Goal: Transaction & Acquisition: Purchase product/service

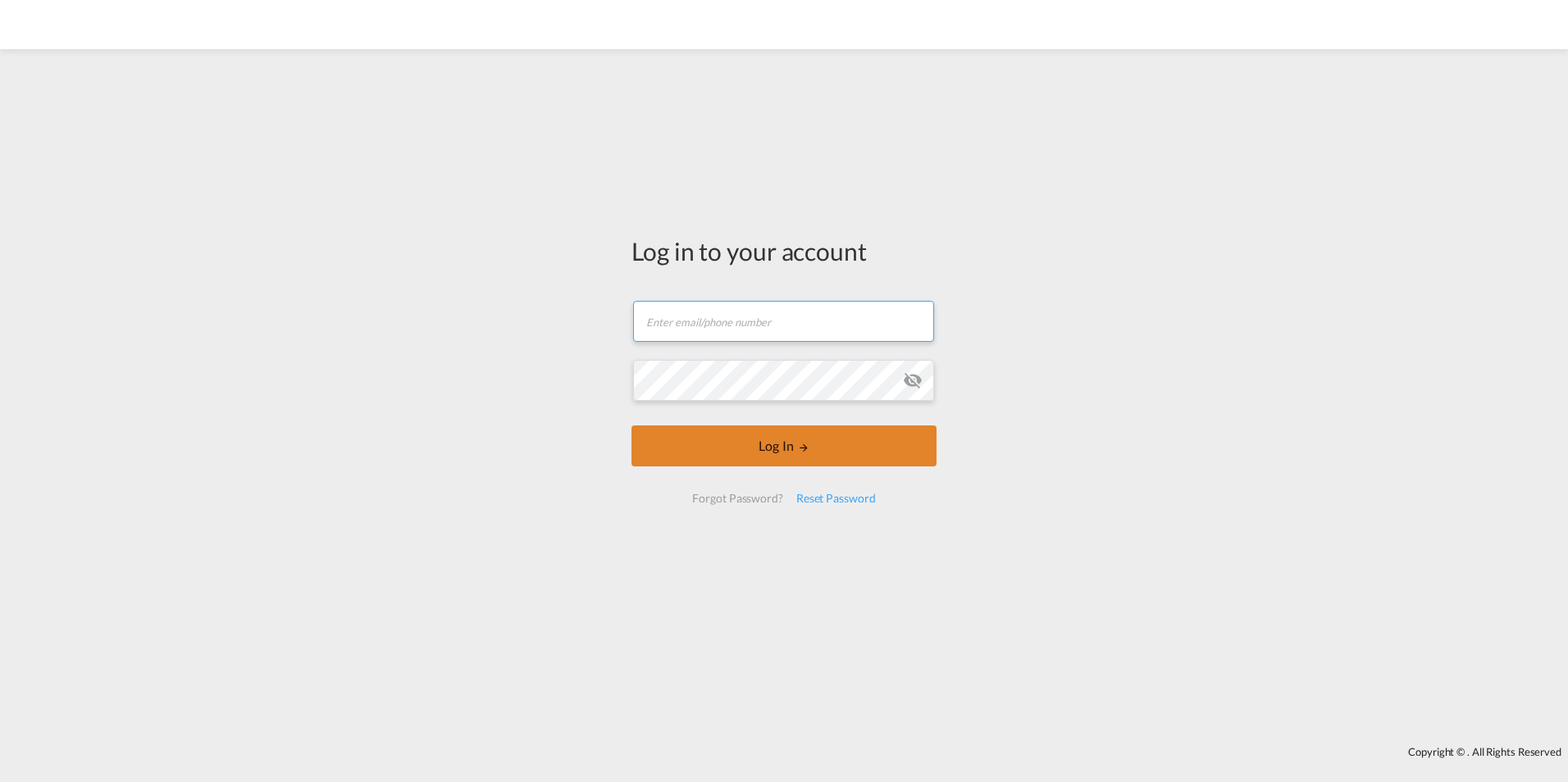
type input "[EMAIL_ADDRESS][DOMAIN_NAME]"
click at [782, 427] on button "Log In" at bounding box center [784, 446] width 305 height 41
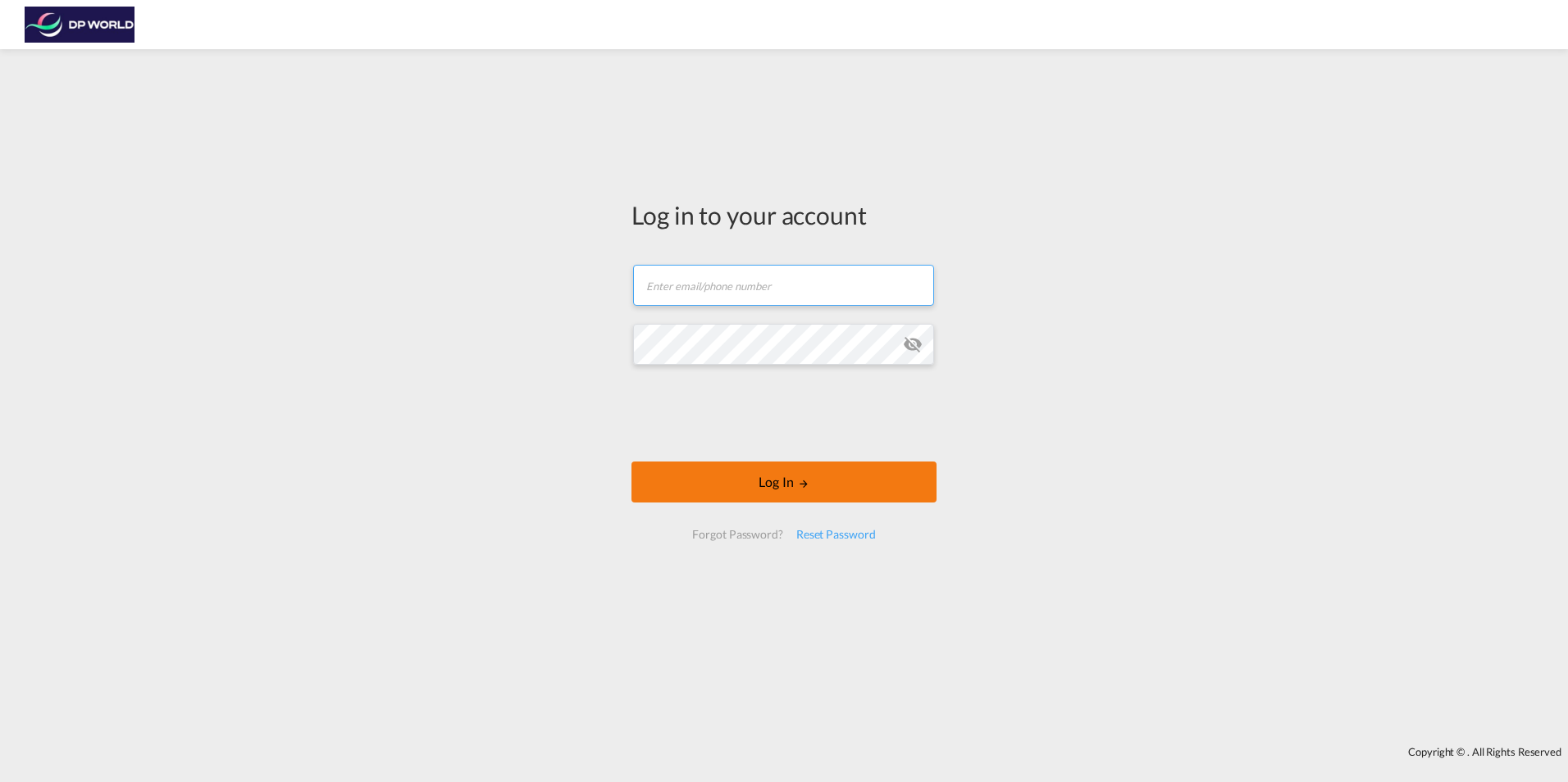
type input "[EMAIL_ADDRESS][DOMAIN_NAME]"
click at [778, 486] on button "Log In" at bounding box center [784, 482] width 305 height 41
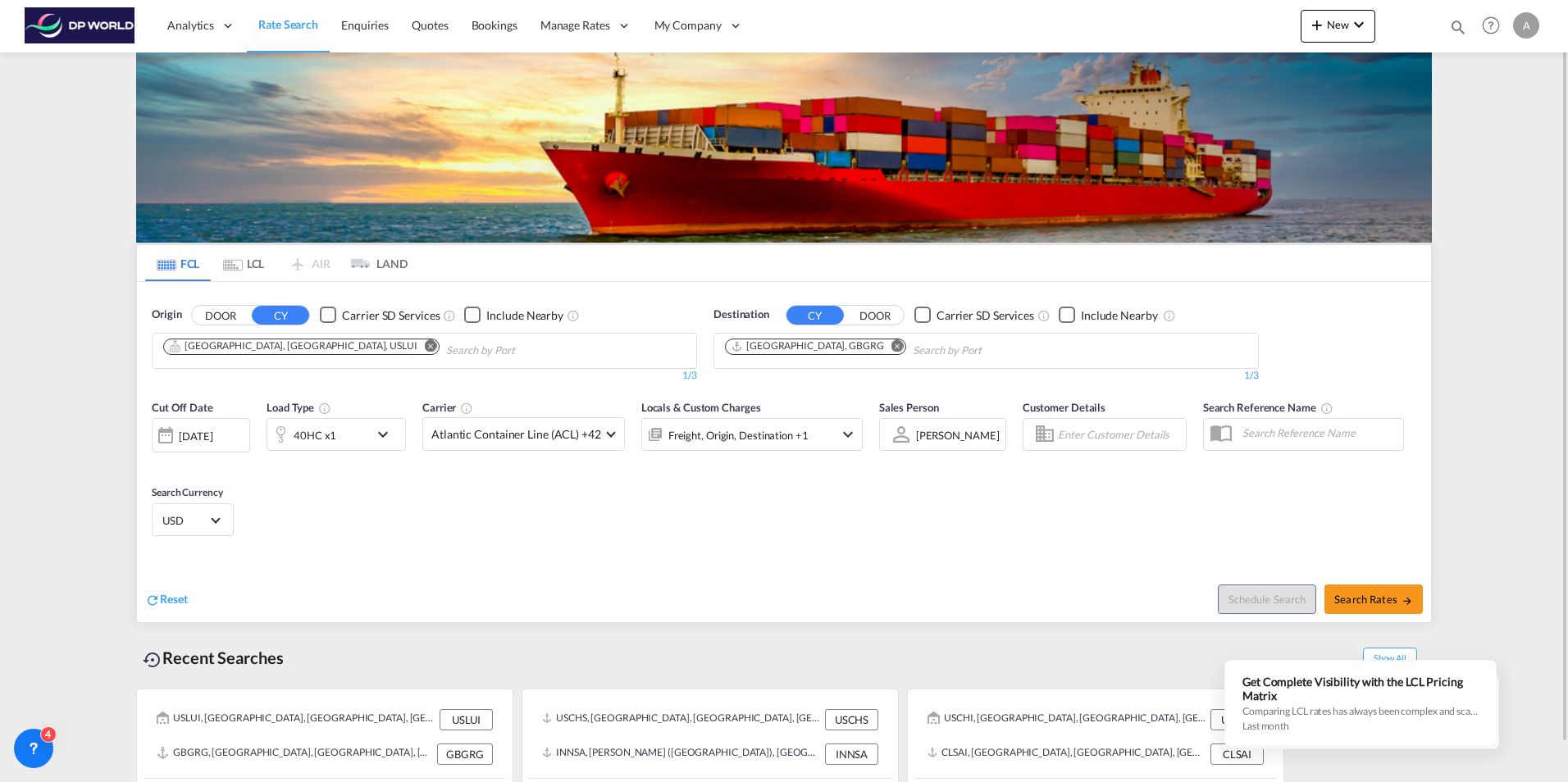
click at [425, 346] on md-icon "Remove" at bounding box center [431, 346] width 12 height 12
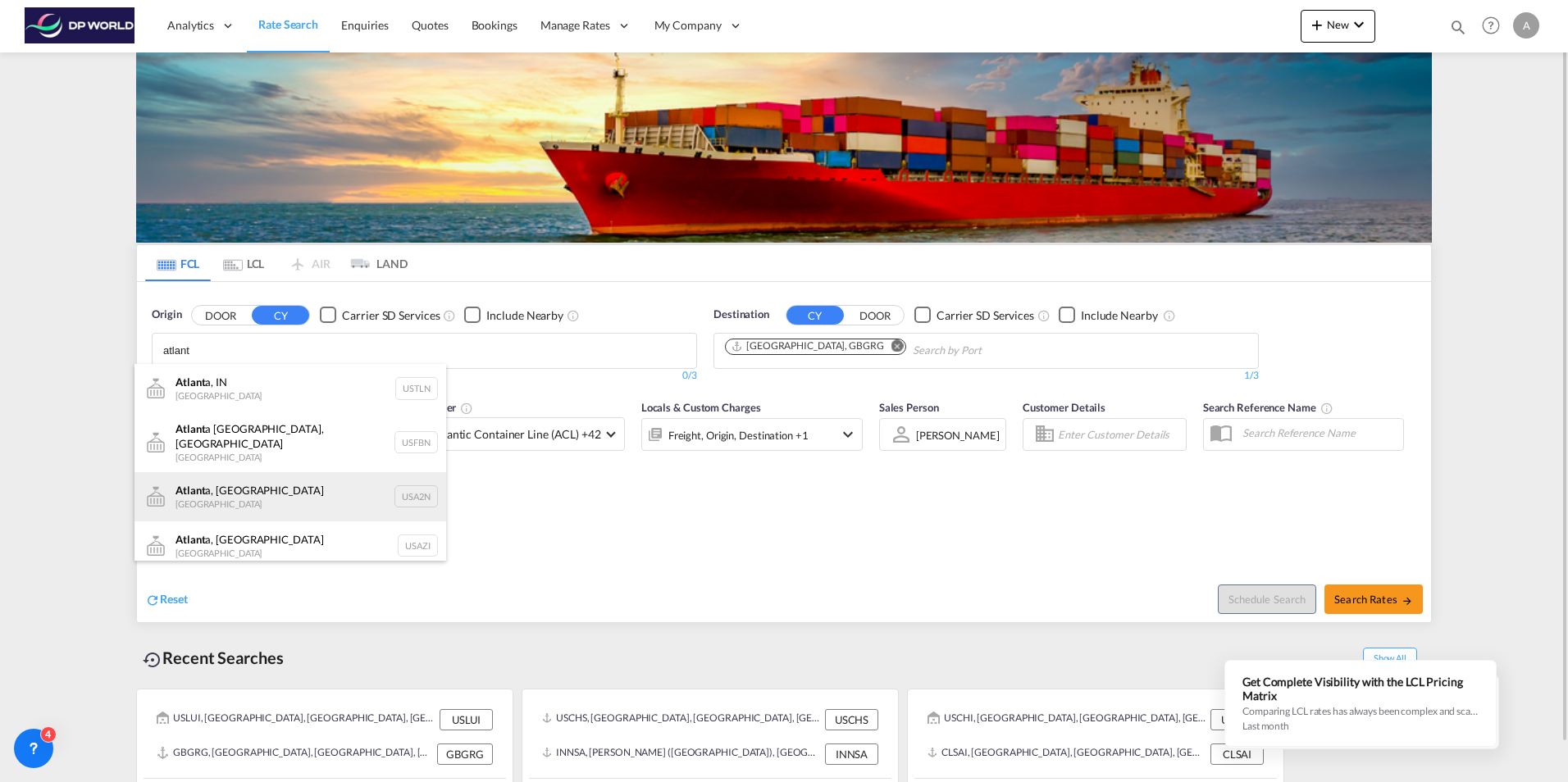
scroll to position [49, 0]
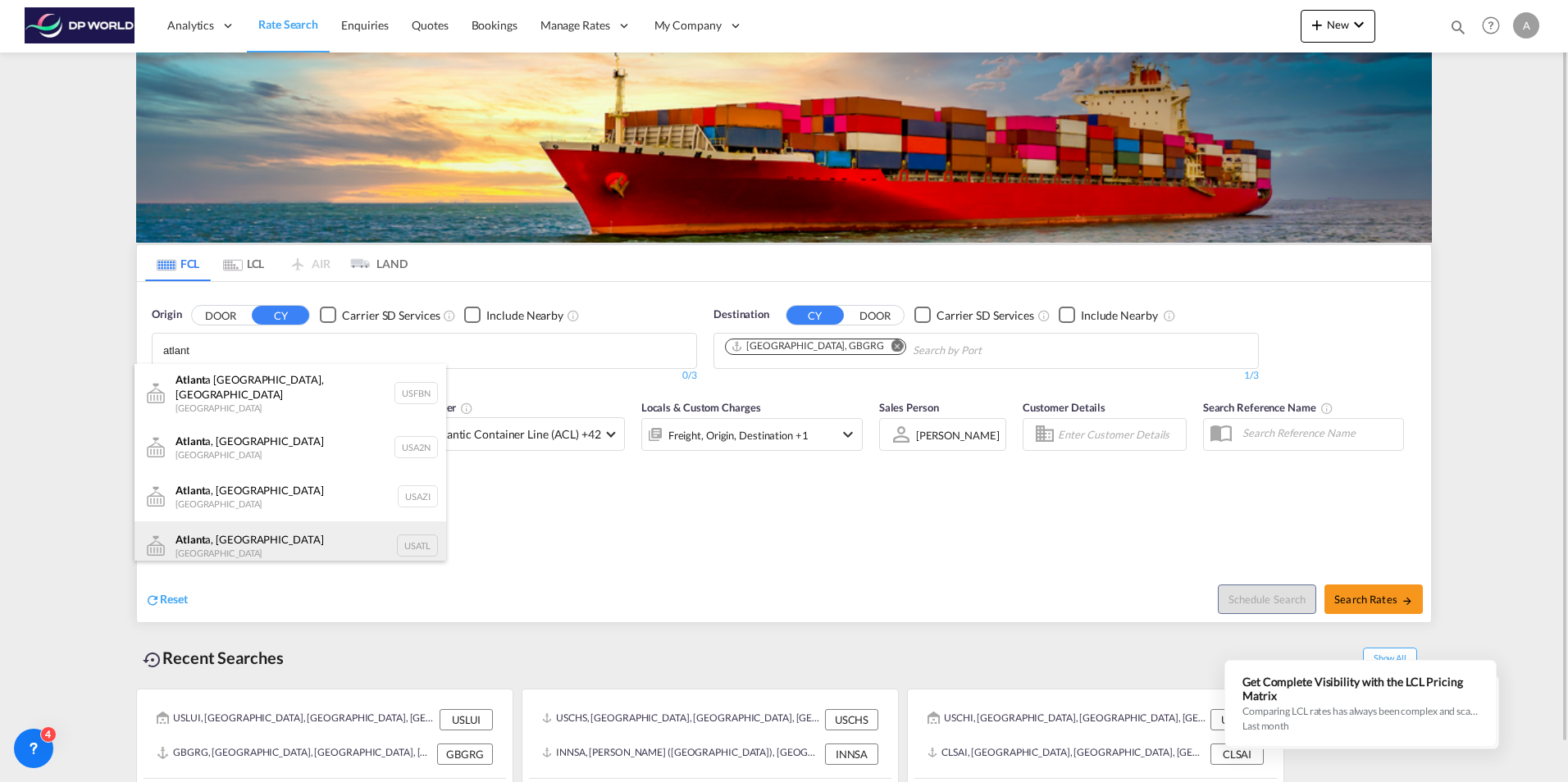
type input "atlant"
click at [249, 542] on div "Atlant a, [GEOGRAPHIC_DATA] [GEOGRAPHIC_DATA] USATL" at bounding box center [290, 545] width 312 height 49
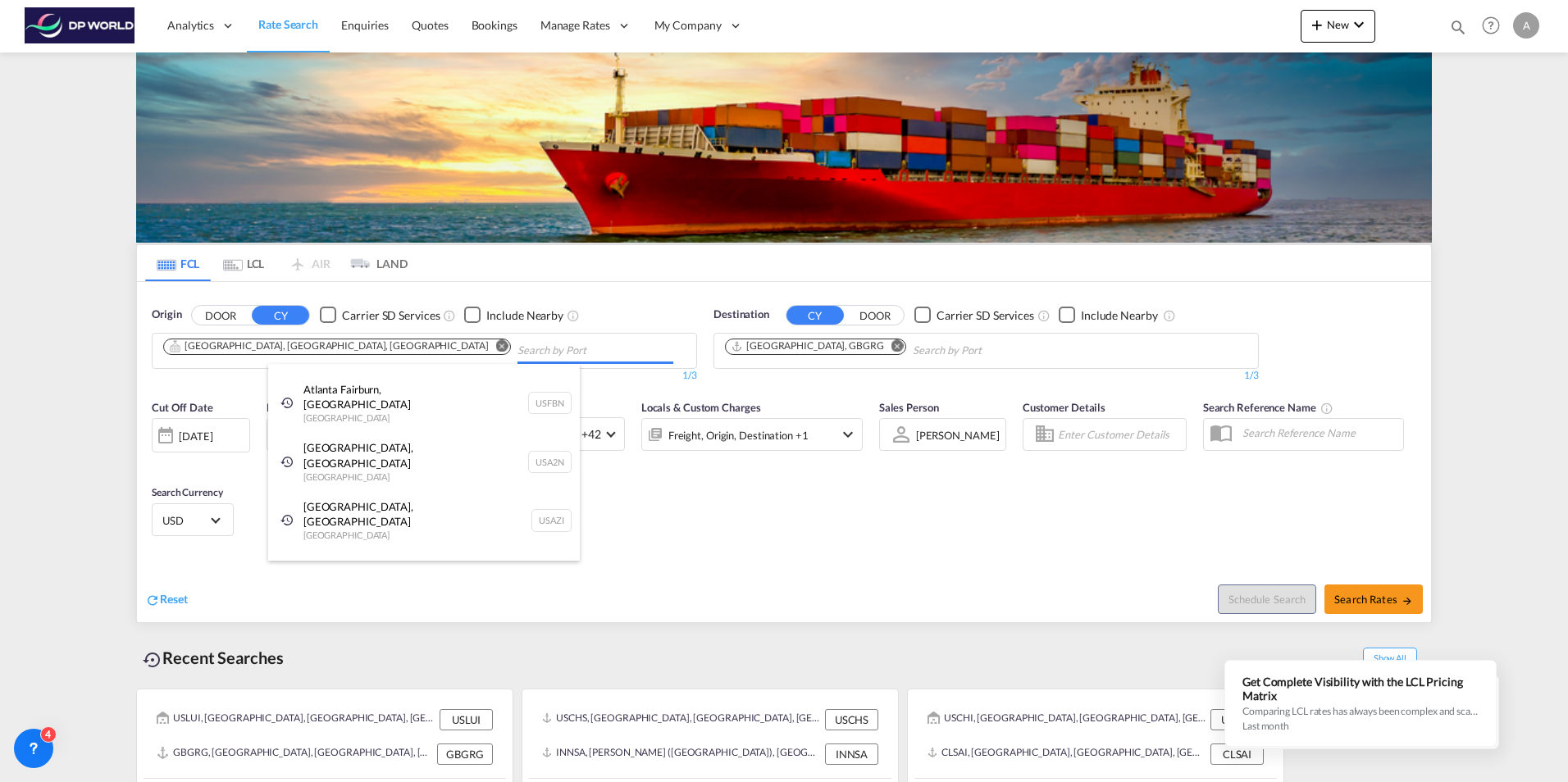
scroll to position [25, 0]
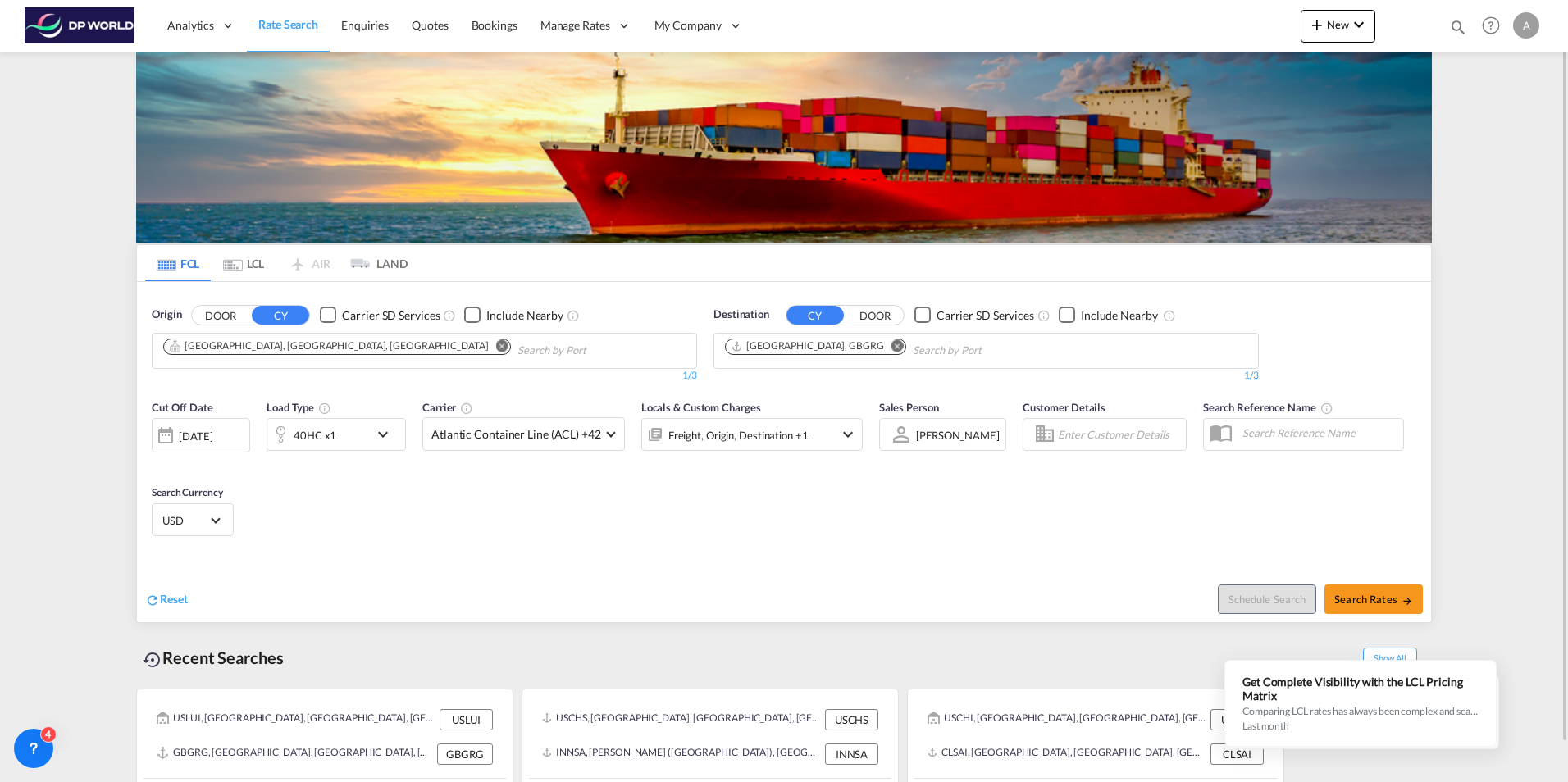
click at [892, 343] on md-icon "Remove" at bounding box center [898, 346] width 12 height 12
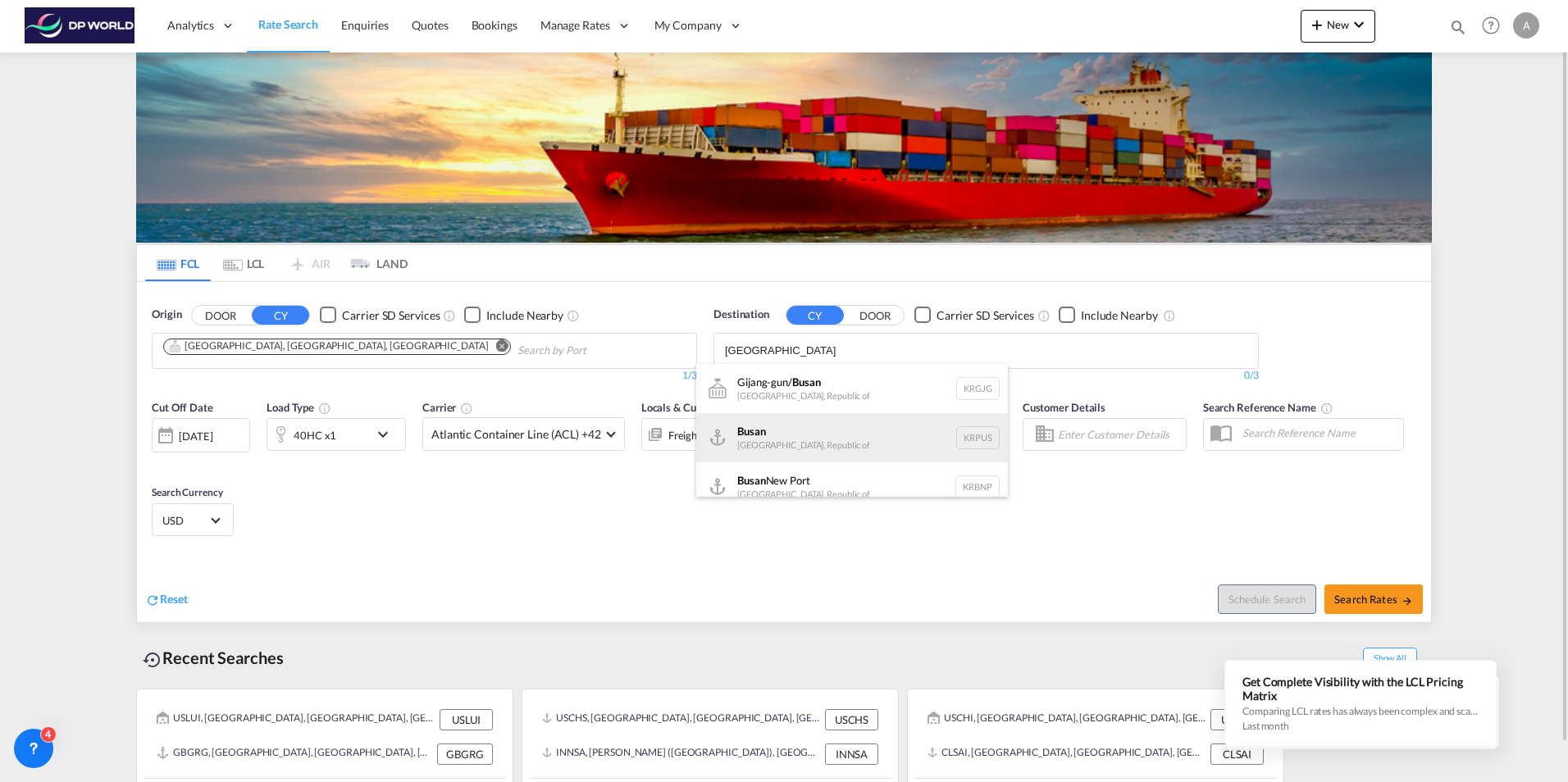
type input "[GEOGRAPHIC_DATA]"
click at [969, 437] on div "Busan Korea, Republic of KRPUS" at bounding box center [853, 437] width 312 height 49
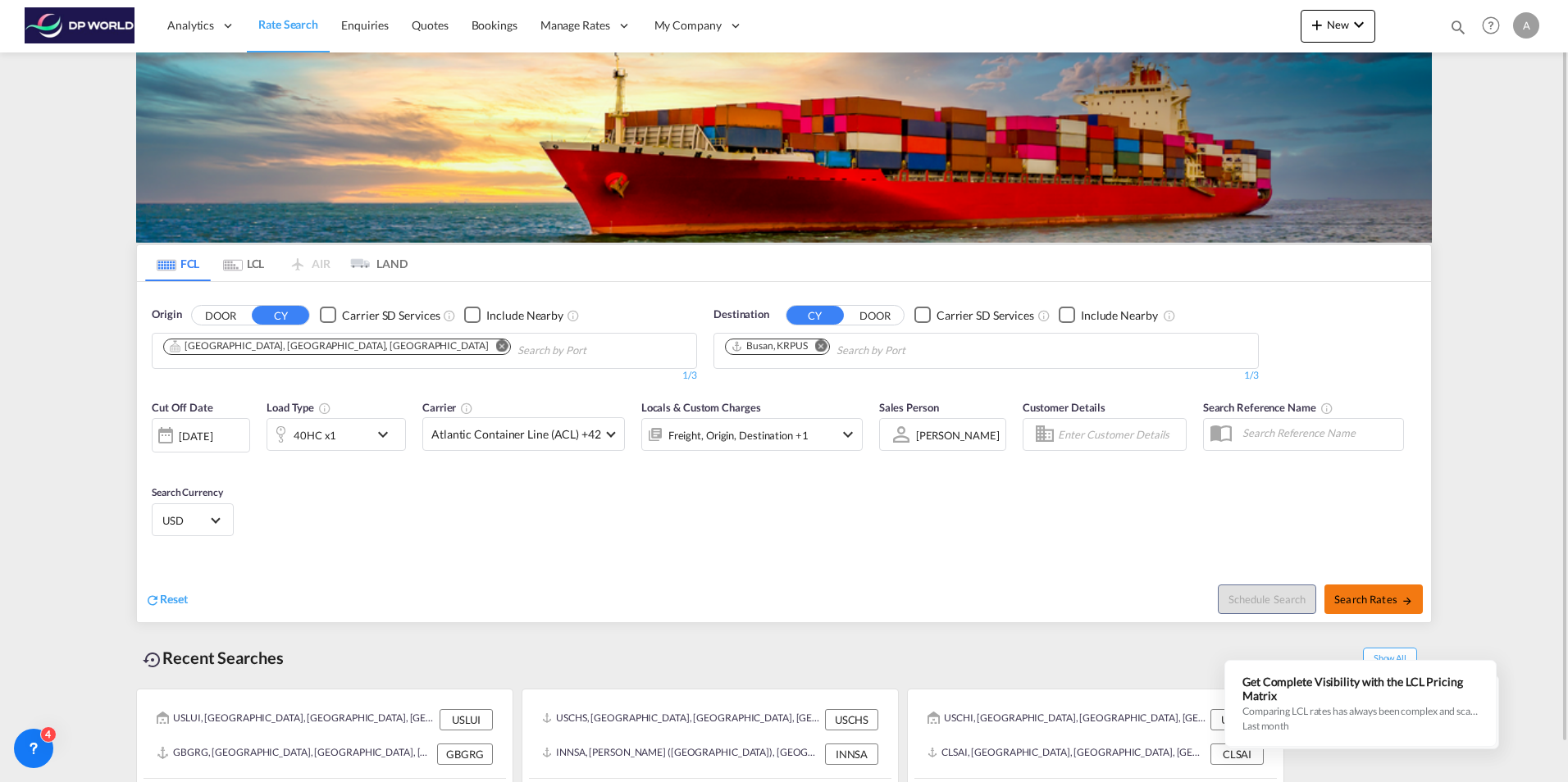
click at [1381, 594] on span "Search Rates" at bounding box center [1374, 599] width 78 height 13
type input "USATL to KRPUS / [DATE]"
